Goal: Information Seeking & Learning: Check status

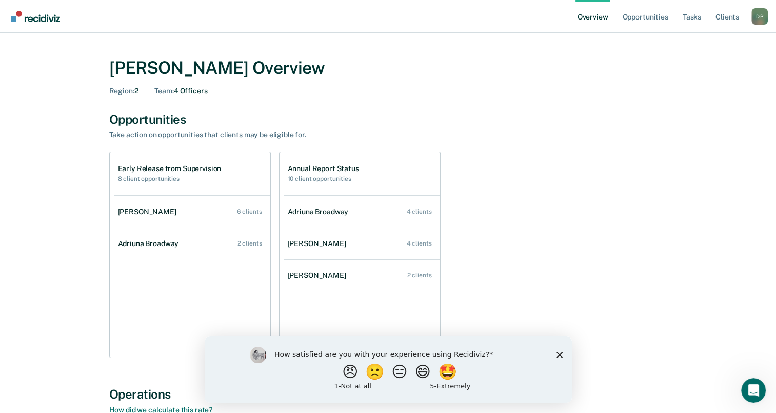
click at [560, 354] on icon "Close survey" at bounding box center [559, 354] width 6 height 6
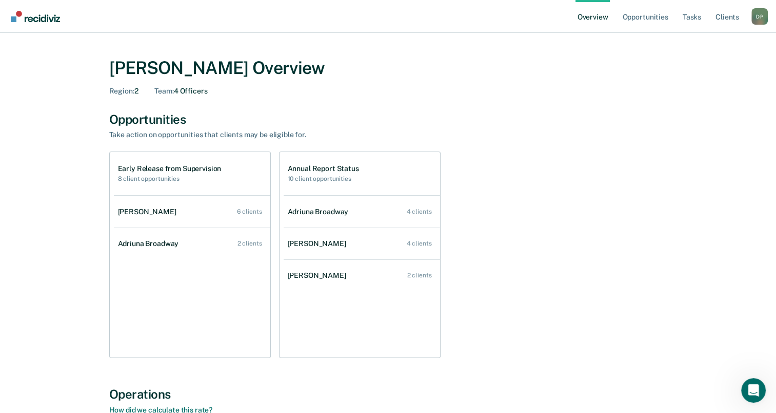
click at [334, 164] on div "Annual Report Status 10 client opportunities" at bounding box center [362, 173] width 156 height 43
click at [334, 165] on div "Annual Report Status 10 client opportunities" at bounding box center [362, 173] width 156 height 43
click at [334, 165] on h1 "Annual Report Status" at bounding box center [323, 168] width 71 height 9
click at [185, 169] on h1 "Early Release from Supervision" at bounding box center [170, 168] width 104 height 9
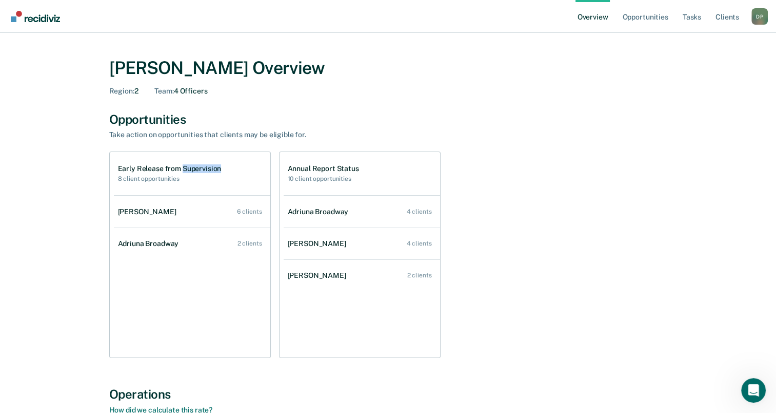
click at [185, 169] on h1 "Early Release from Supervision" at bounding box center [170, 168] width 104 height 9
click at [759, 25] on div "D P" at bounding box center [760, 16] width 16 height 16
click at [696, 68] on link "Log Out" at bounding box center [718, 66] width 83 height 9
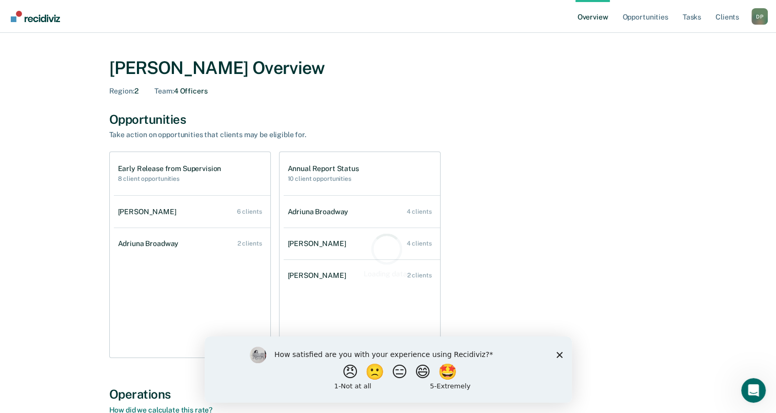
click at [559, 356] on icon "Close survey" at bounding box center [559, 354] width 6 height 6
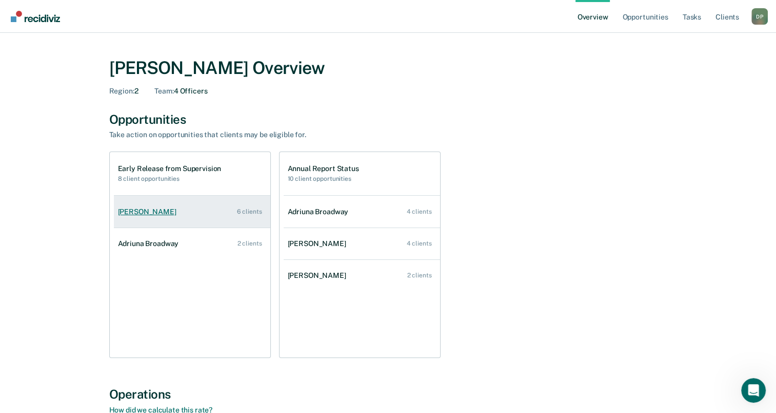
click at [152, 215] on div "[PERSON_NAME]" at bounding box center [149, 211] width 63 height 9
